Goal: Book appointment/travel/reservation

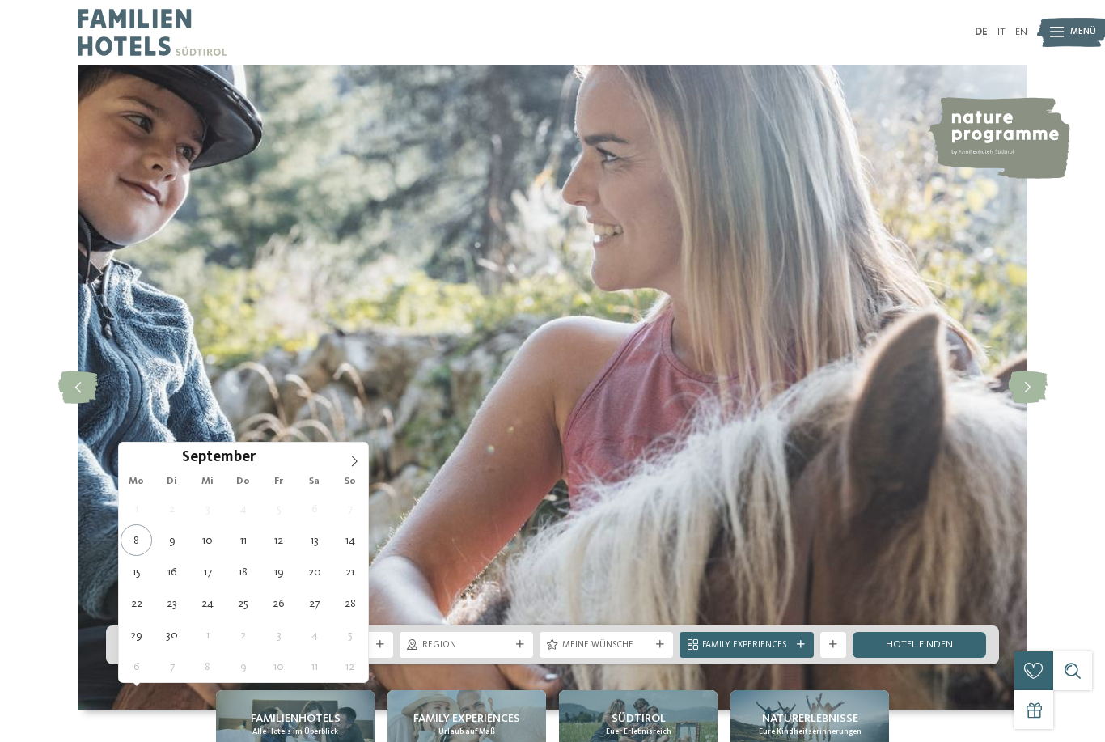
type div "[DATE]"
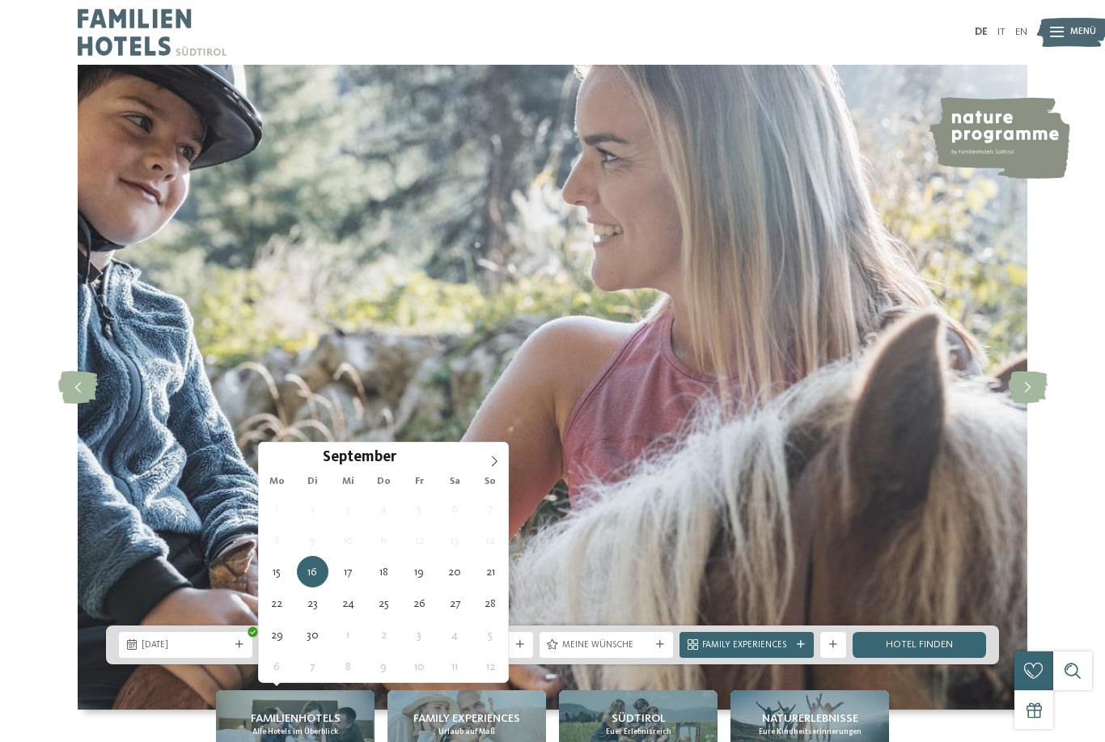
type div "[DATE]"
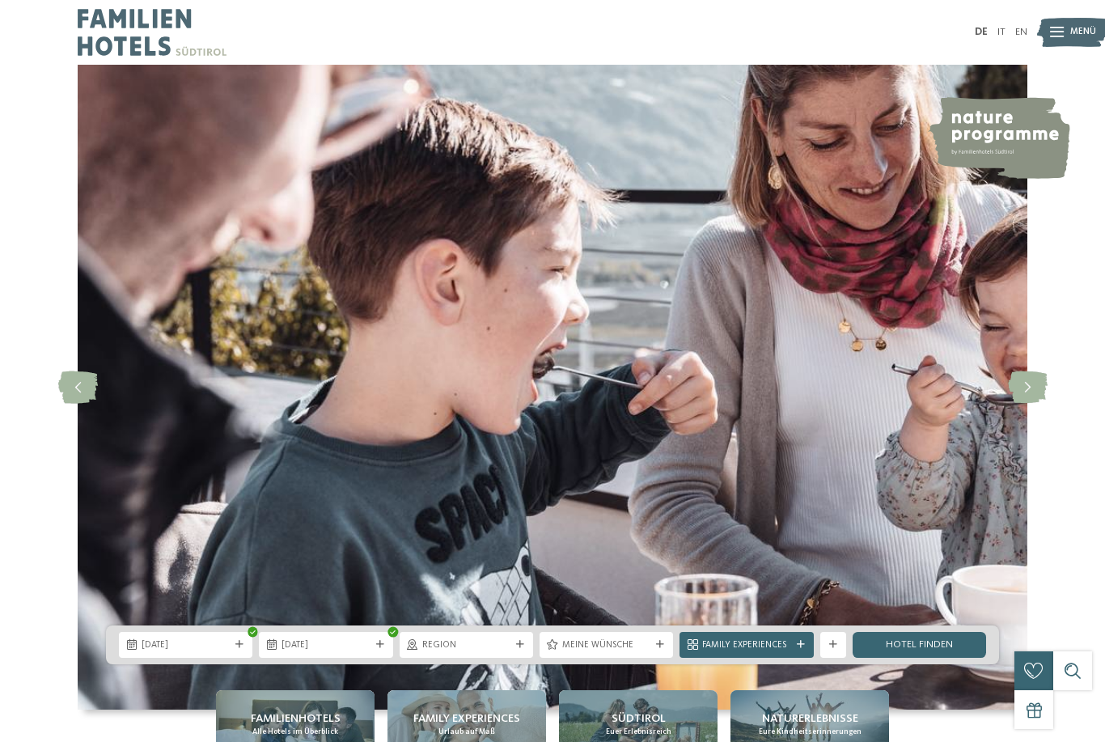
click at [511, 651] on div "Region" at bounding box center [466, 644] width 95 height 14
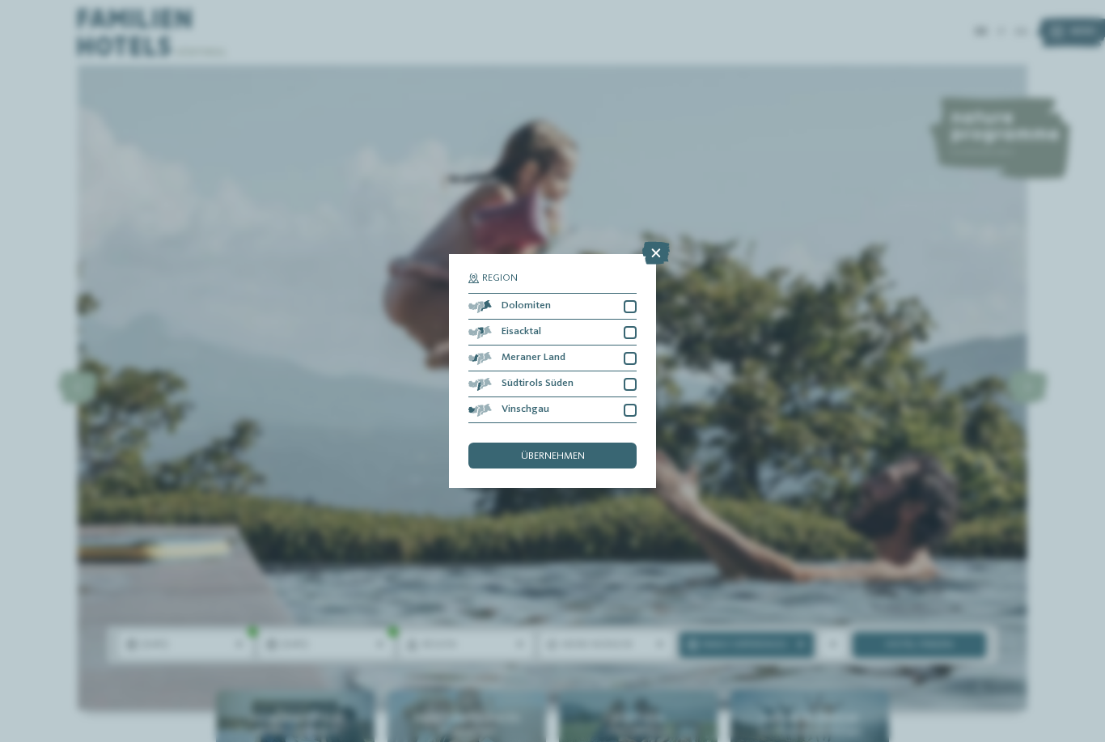
click at [630, 378] on div at bounding box center [630, 384] width 13 height 13
click at [733, 652] on span "Family Experiences" at bounding box center [746, 645] width 88 height 13
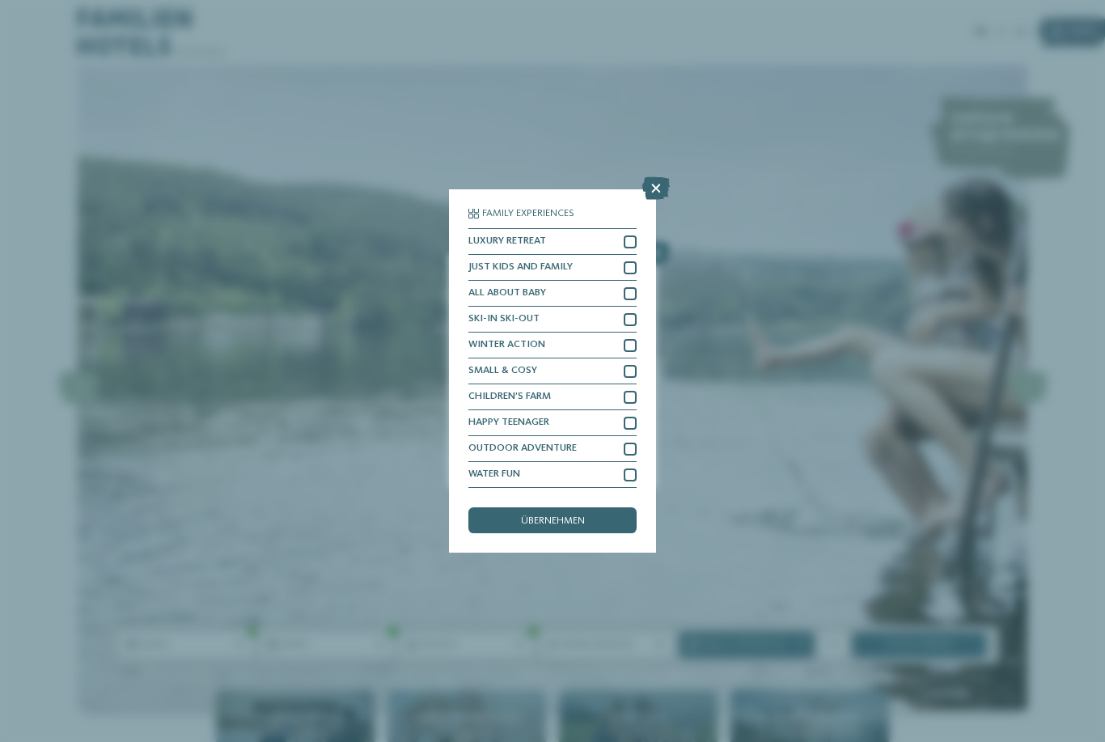
click at [599, 652] on span "Meine Wünsche" at bounding box center [606, 645] width 88 height 13
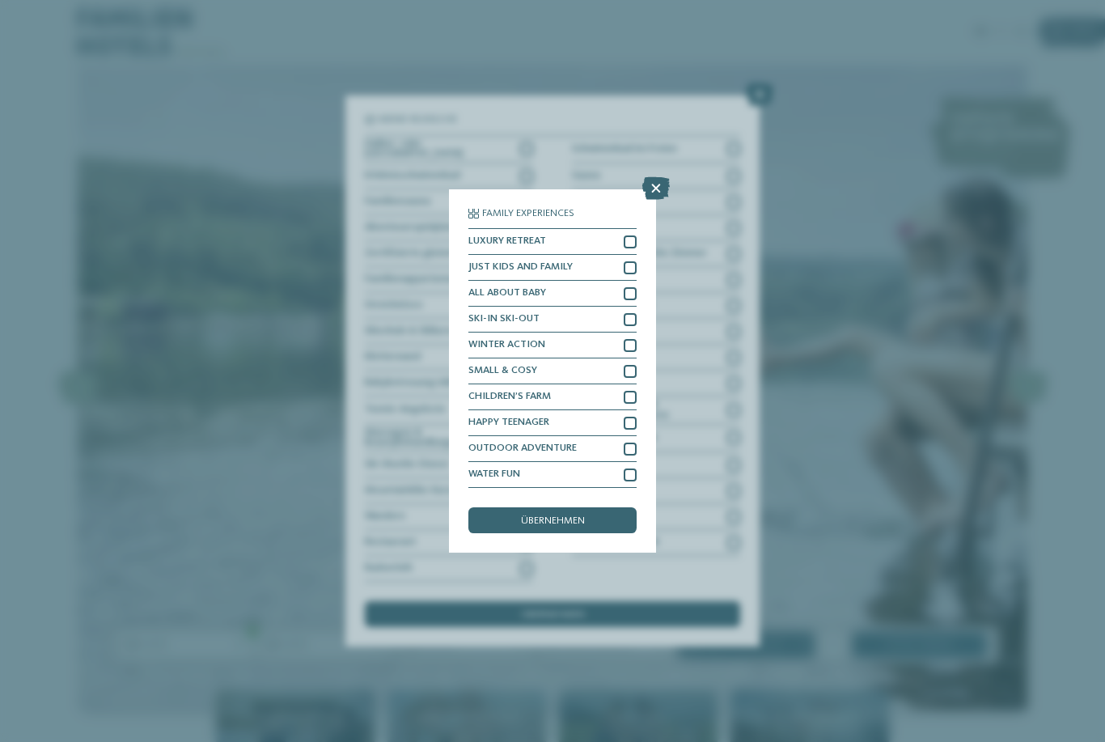
click at [472, 652] on span "Region" at bounding box center [466, 645] width 88 height 13
click at [514, 649] on div at bounding box center [520, 645] width 13 height 8
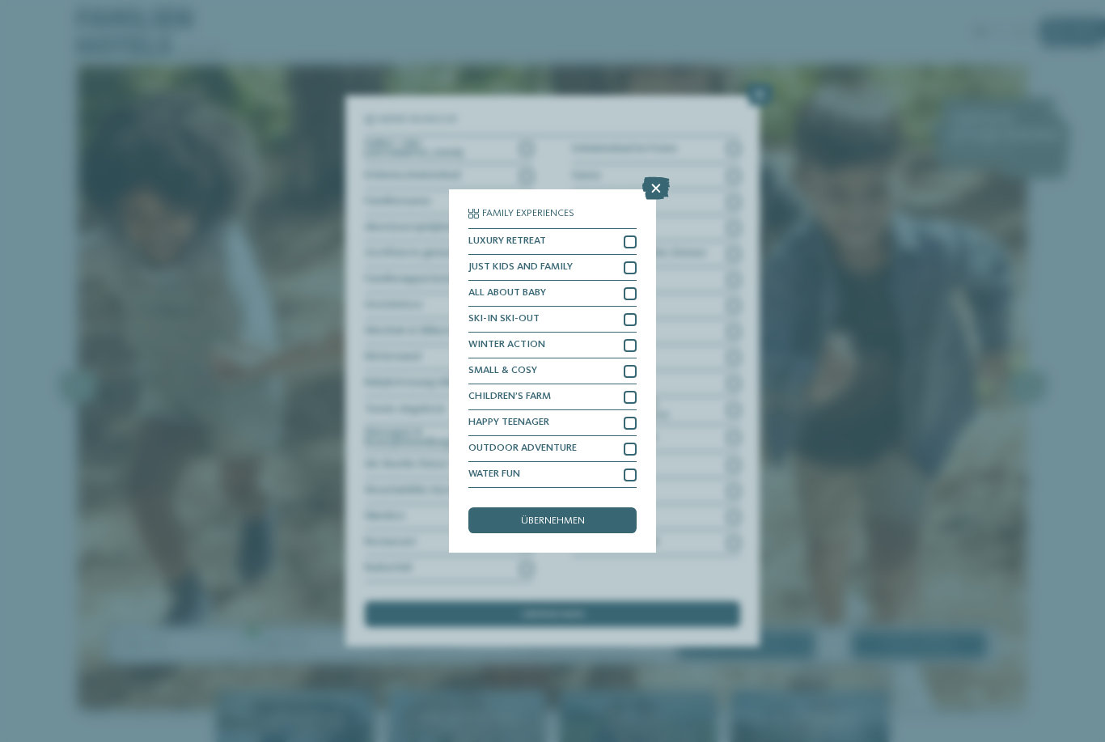
click at [488, 652] on span "Region" at bounding box center [466, 645] width 88 height 13
click at [913, 658] on link "Hotel finden" at bounding box center [919, 645] width 133 height 26
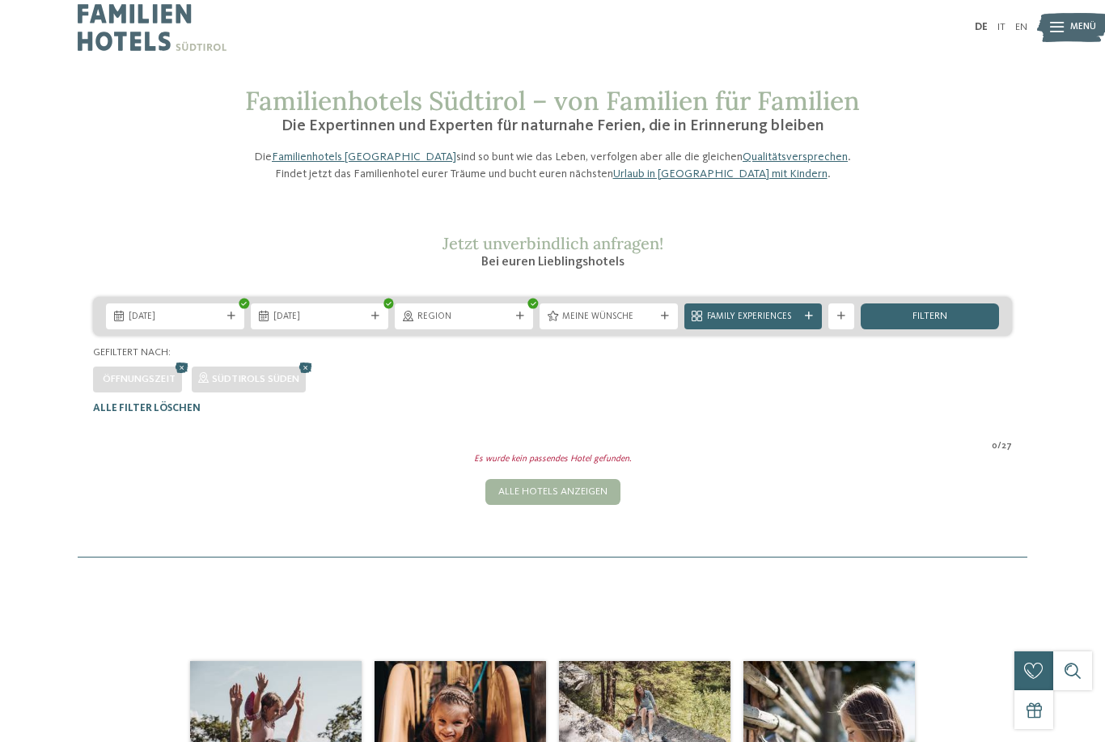
scroll to position [11, 0]
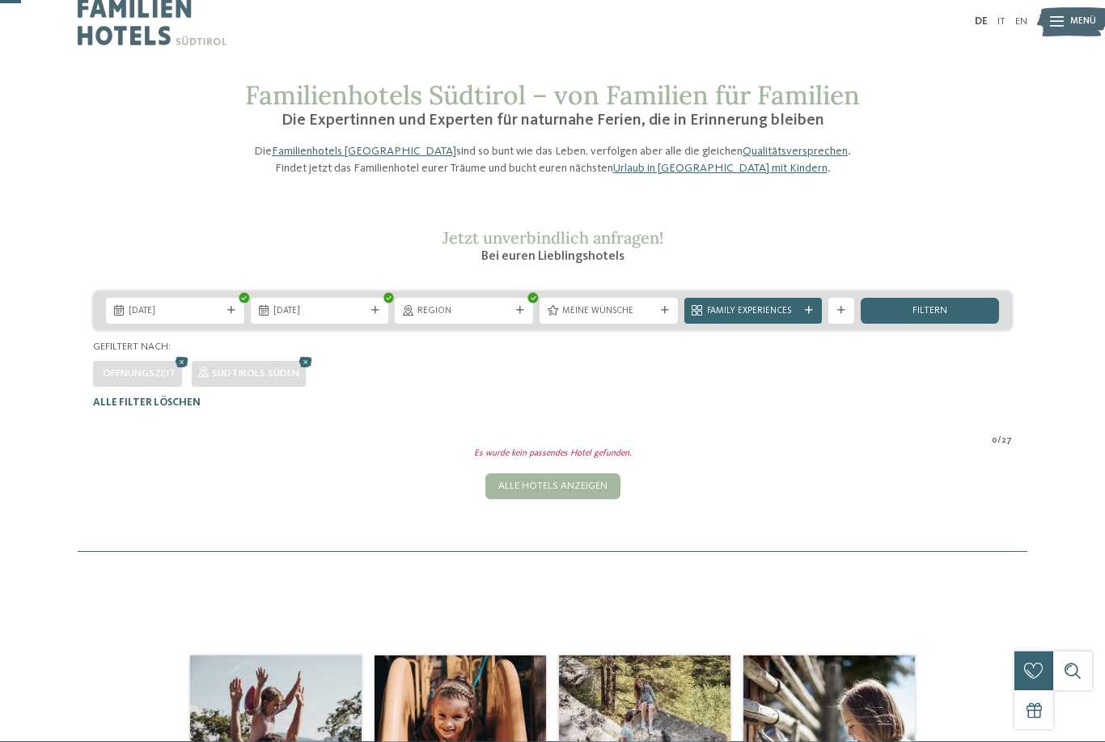
click at [24, 252] on div "Familienhotels Südtirol – von Familien für Familien Die Expertinnen und Experte…" at bounding box center [552, 316] width 1105 height 472
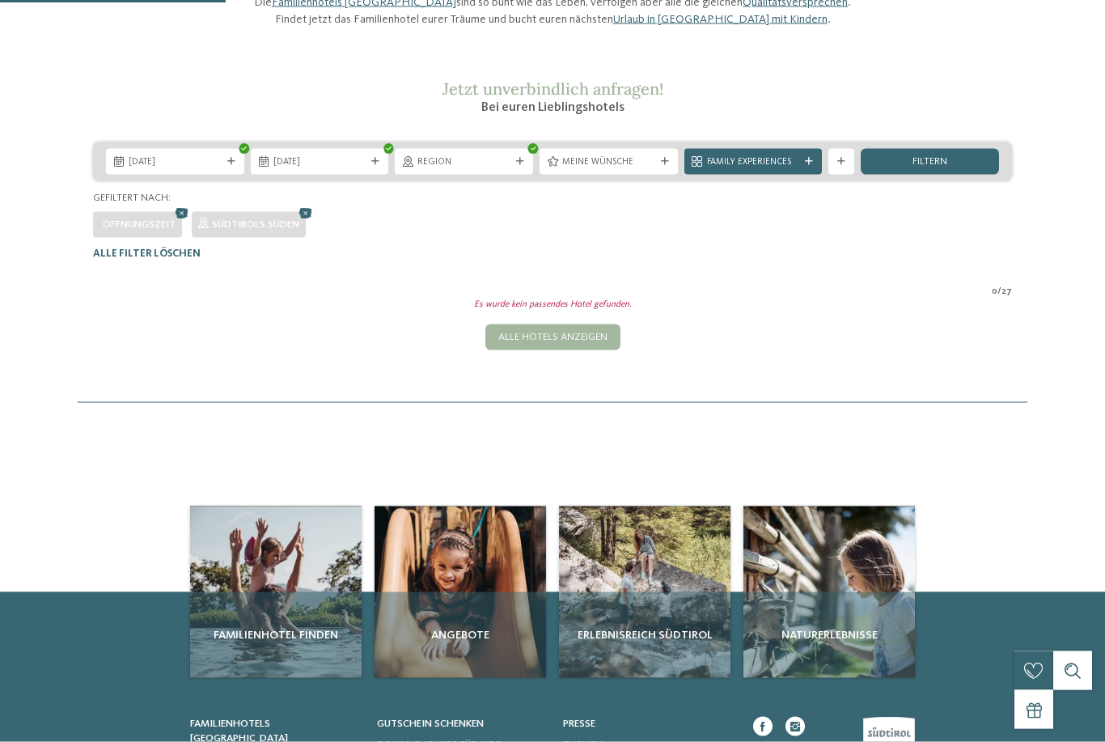
scroll to position [160, 0]
click at [523, 349] on div "Alle Hotels anzeigen" at bounding box center [552, 337] width 135 height 26
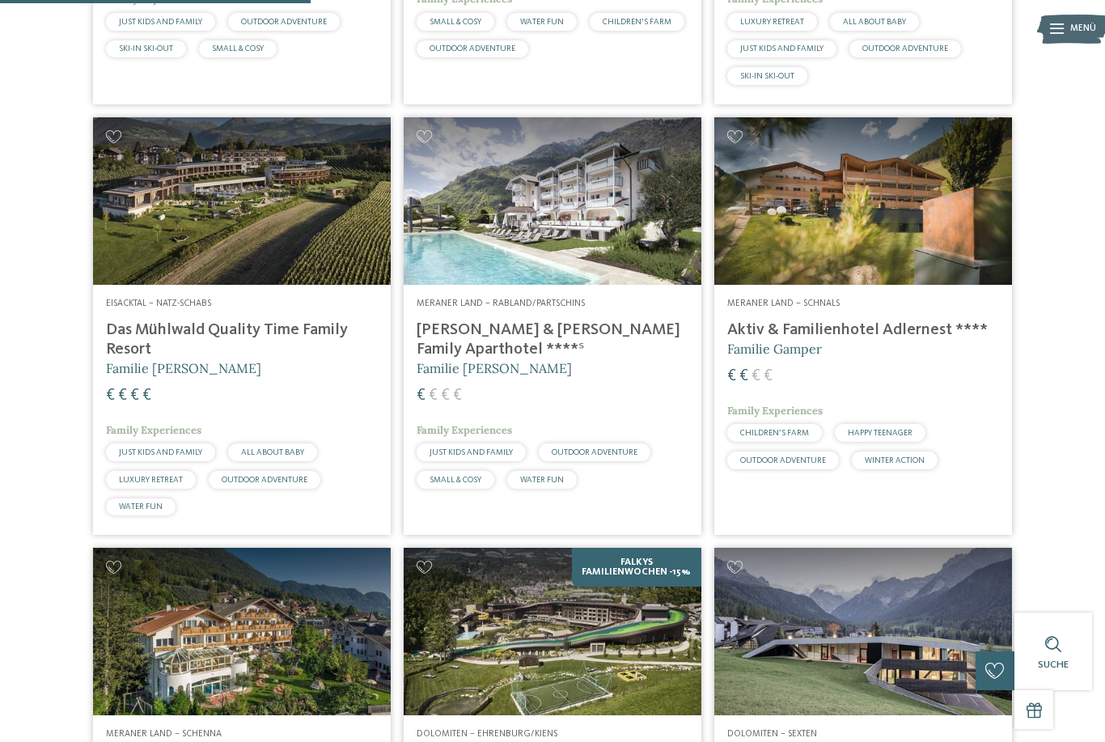
scroll to position [1132, 0]
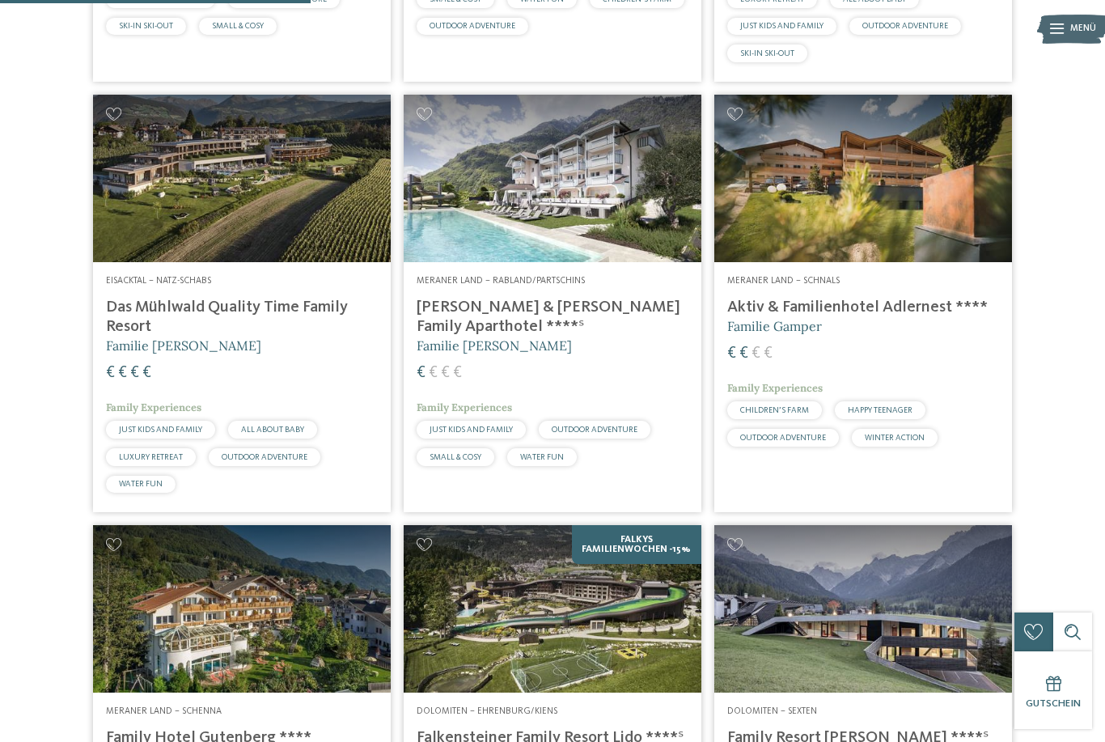
click at [137, 335] on h4 "Das Mühlwald Quality Time Family Resort" at bounding box center [242, 317] width 272 height 39
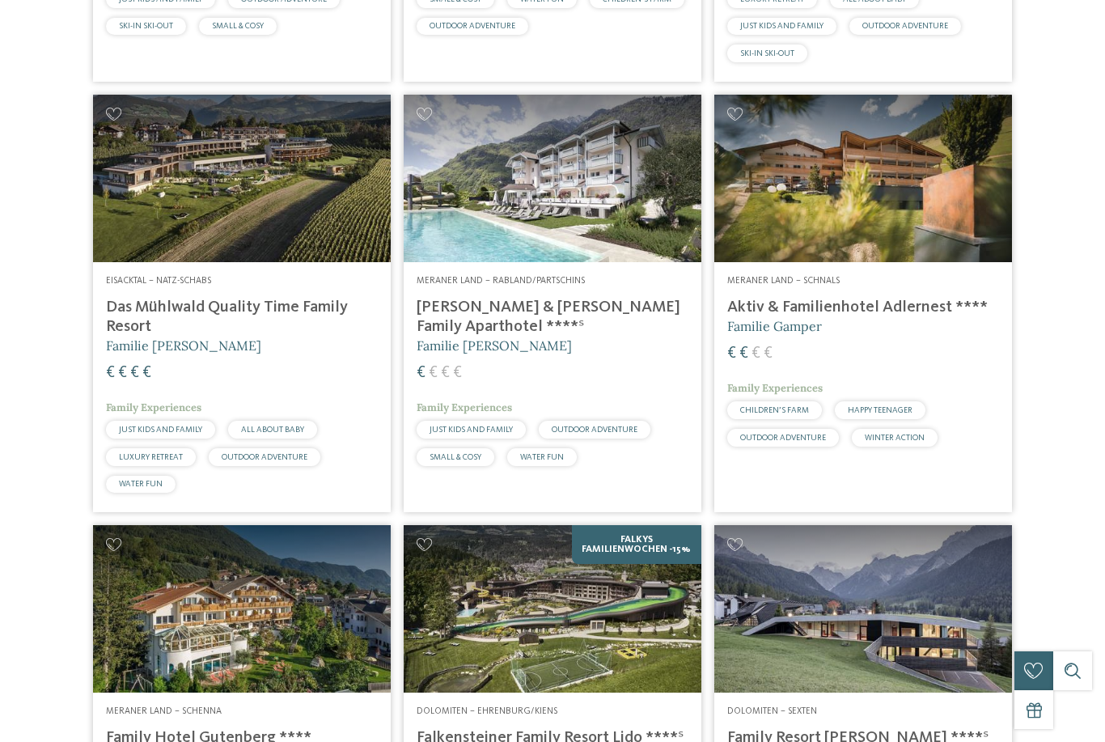
scroll to position [0, 0]
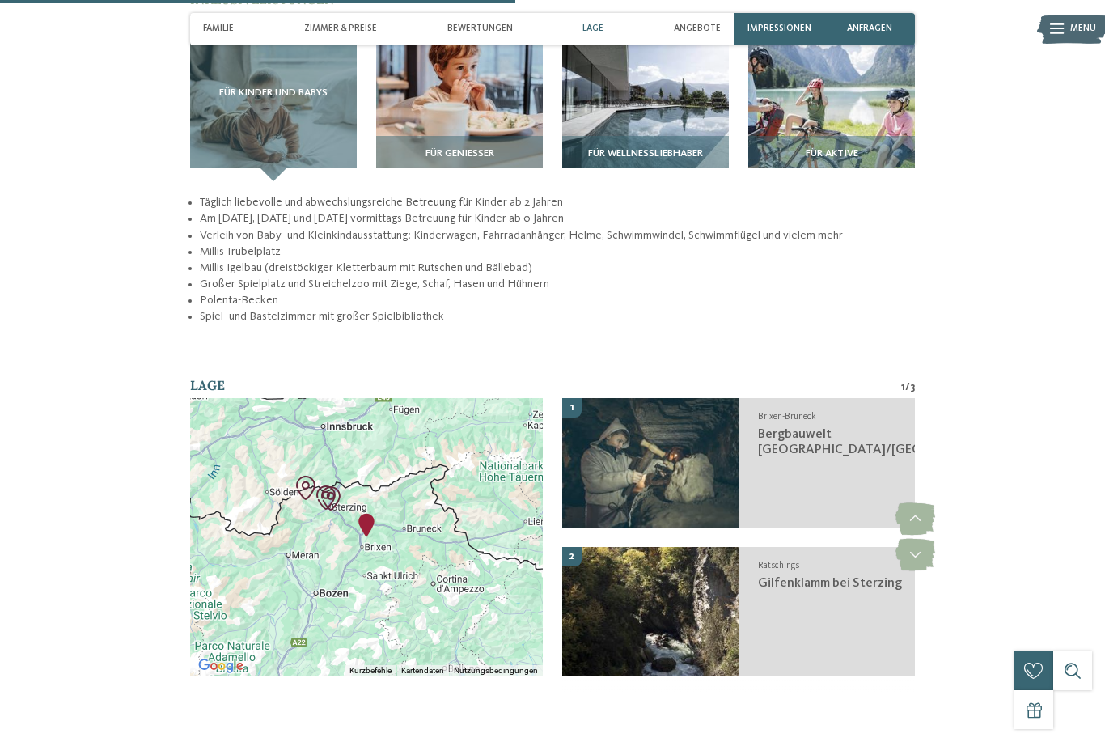
scroll to position [2068, 0]
